Goal: Register for event/course

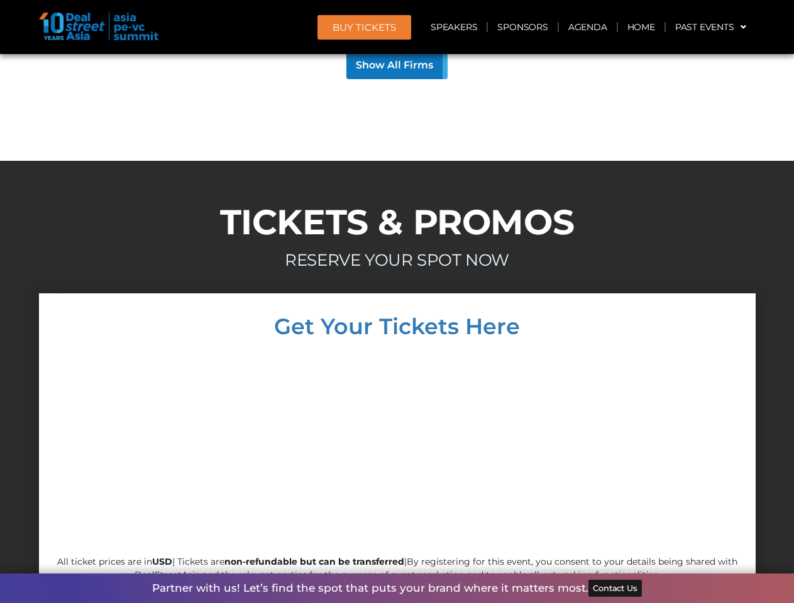
scroll to position [12054, 0]
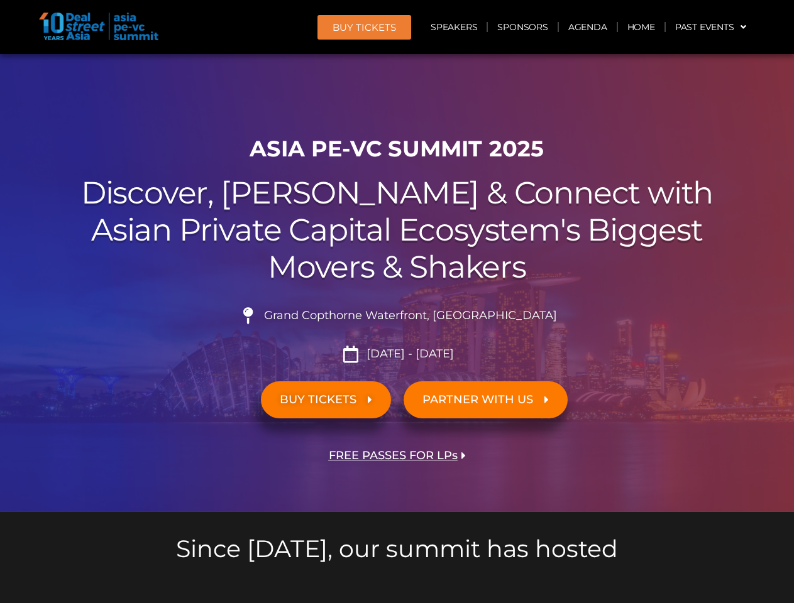
scroll to position [12054, 0]
